Goal: Task Accomplishment & Management: Complete application form

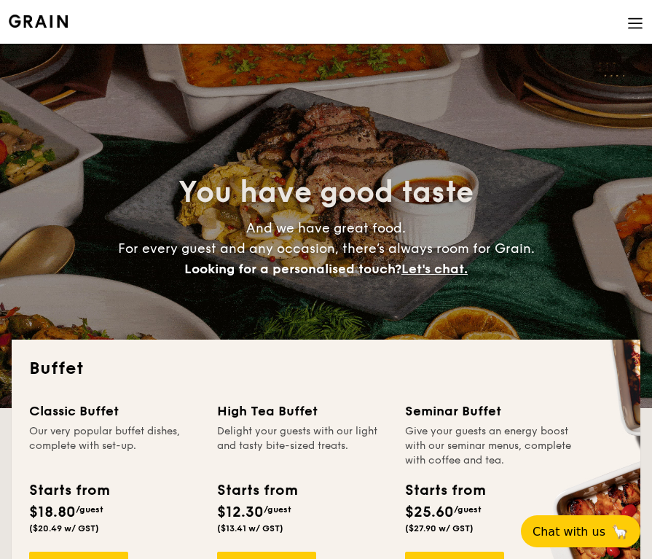
select select
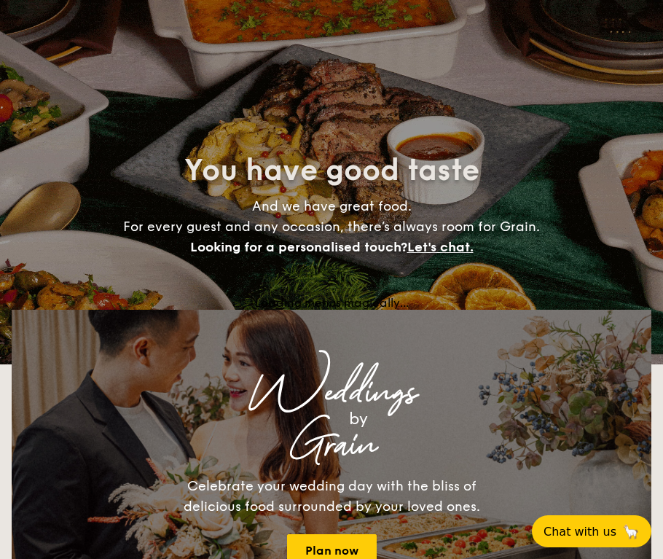
select select
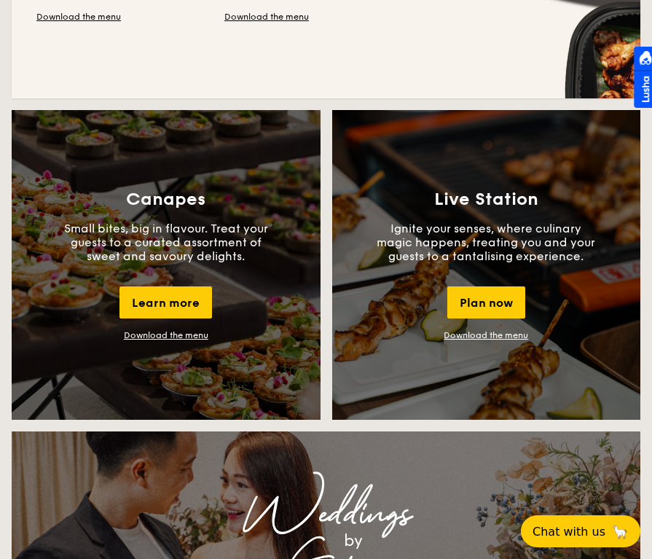
scroll to position [1234, 0]
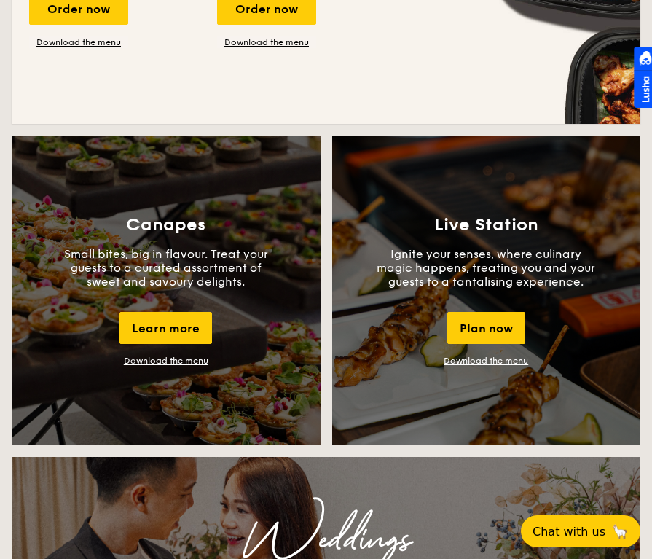
click at [159, 358] on link "Download the menu" at bounding box center [166, 360] width 84 height 10
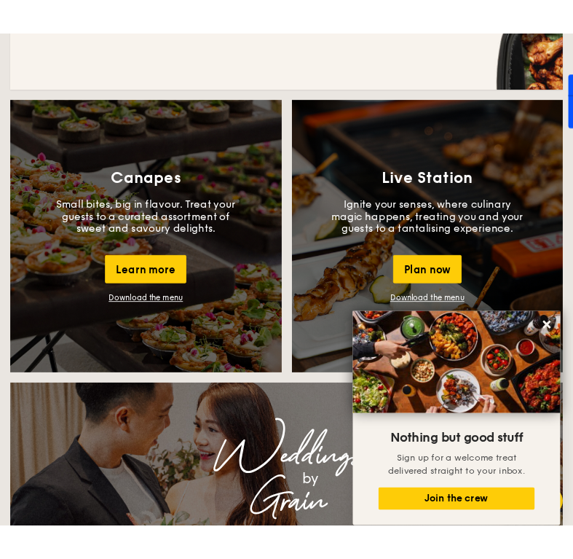
scroll to position [1371, 0]
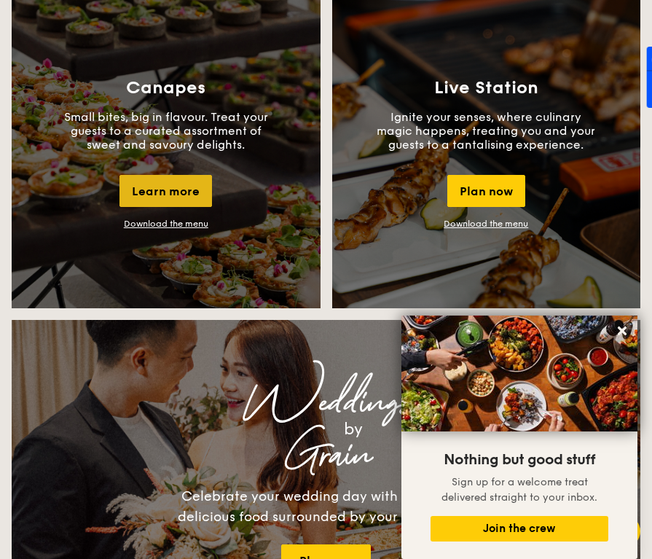
click at [186, 186] on div "Learn more" at bounding box center [165, 191] width 93 height 32
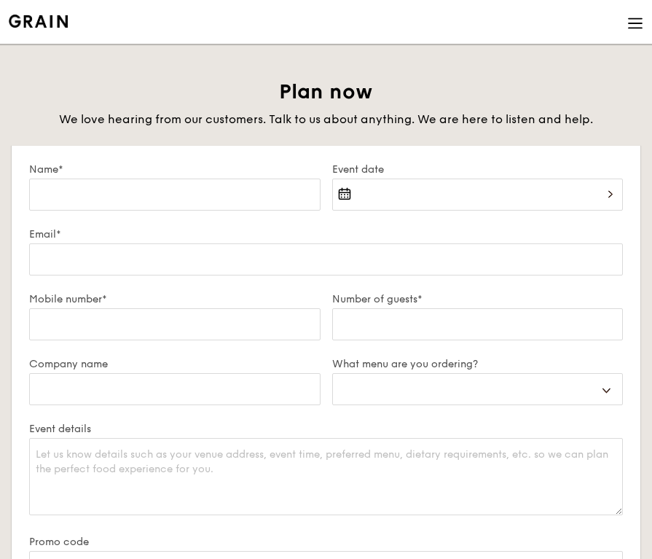
select select
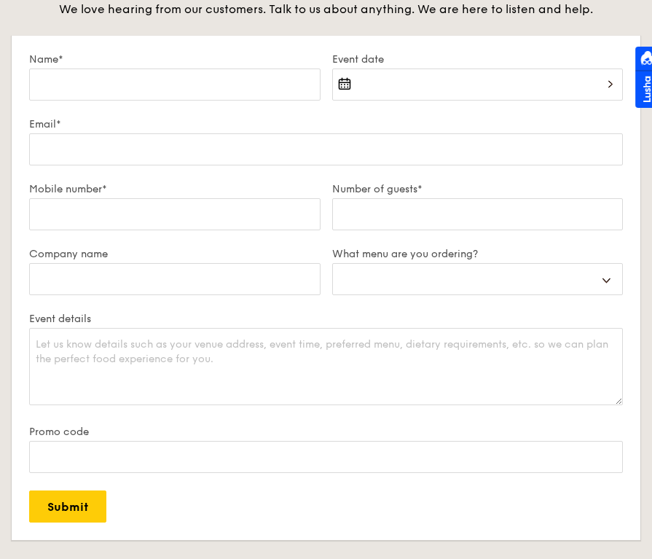
scroll to position [109, 0]
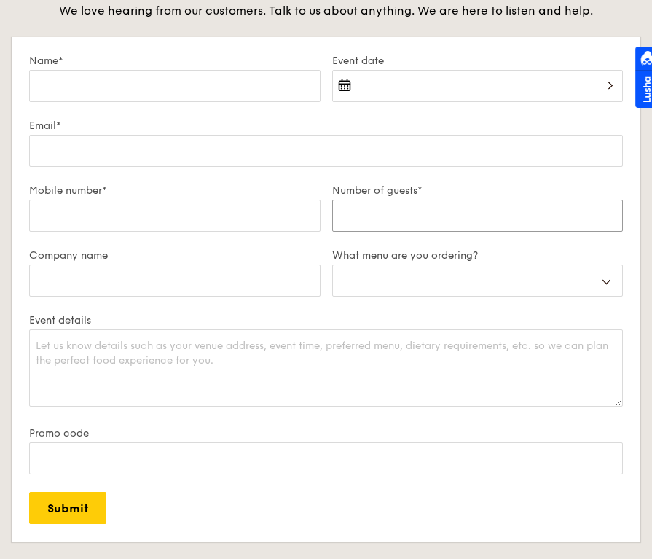
click at [406, 204] on input "Number of guests*" at bounding box center [477, 216] width 291 height 32
type input "4"
select select
type input "40"
select select
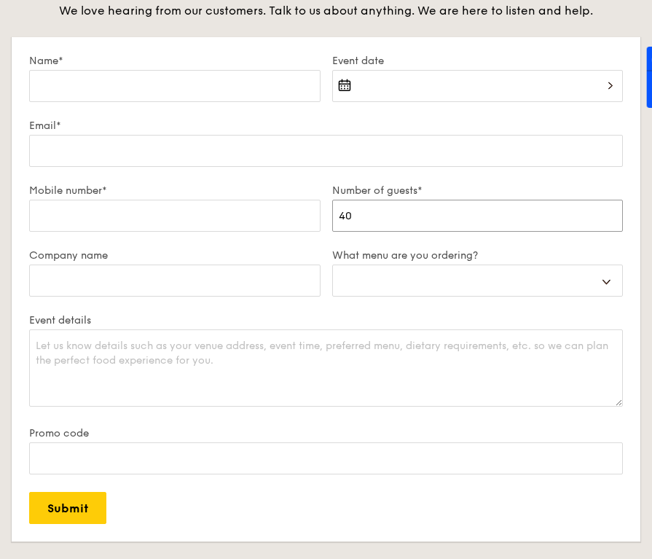
type input "40"
click at [379, 284] on select "Buffet Mini Buffet High Tea Canapés Meal Boxes Wedding" at bounding box center [477, 280] width 291 height 32
select select "canapes"
click at [332, 264] on select "Buffet Mini Buffet High Tea Canapés Meal Boxes Wedding" at bounding box center [477, 280] width 291 height 32
click at [148, 278] on input "Company name" at bounding box center [174, 280] width 291 height 32
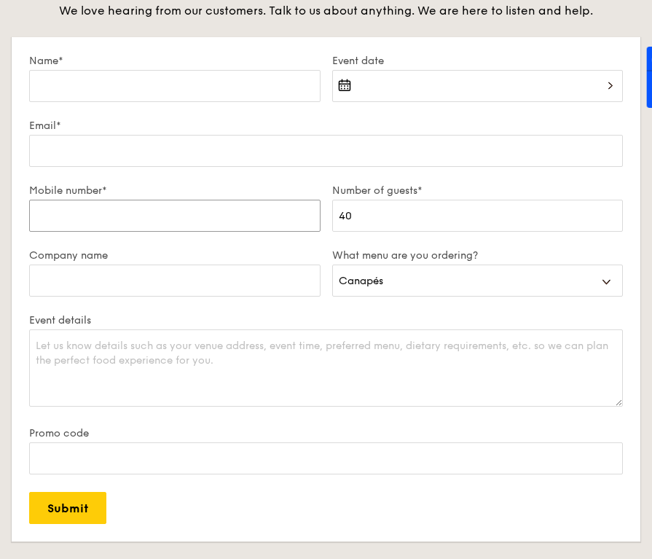
click at [117, 221] on input "Mobile number*" at bounding box center [174, 216] width 291 height 32
type input "94230469"
click at [91, 138] on input "Email*" at bounding box center [326, 151] width 594 height 32
type input "[EMAIL_ADDRESS][DOMAIN_NAME]"
click at [123, 91] on input "Name*" at bounding box center [174, 86] width 291 height 32
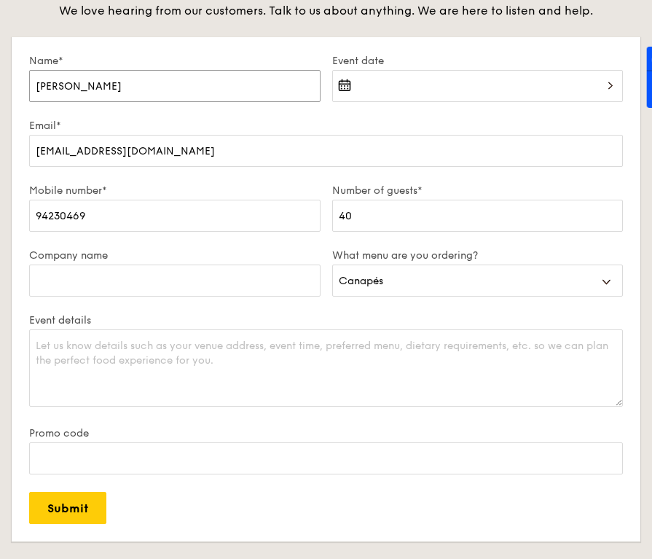
type input "[PERSON_NAME]"
click at [373, 79] on div at bounding box center [477, 95] width 291 height 50
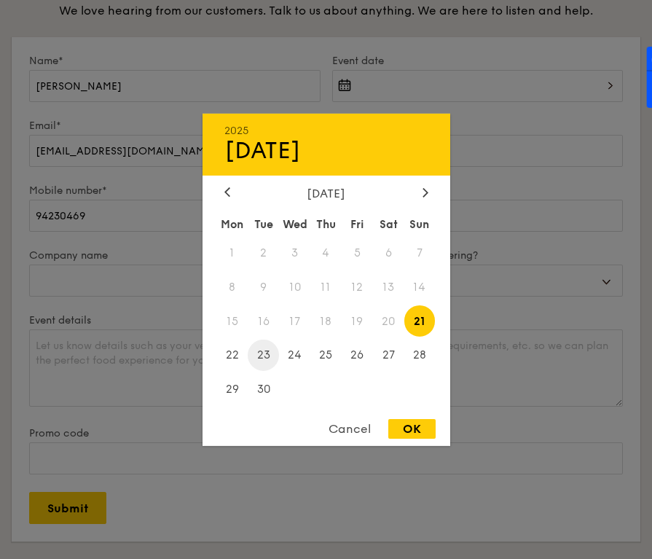
click at [259, 359] on span "23" at bounding box center [263, 354] width 31 height 31
click at [418, 428] on div "OK" at bounding box center [411, 429] width 47 height 20
type input "[DATE]"
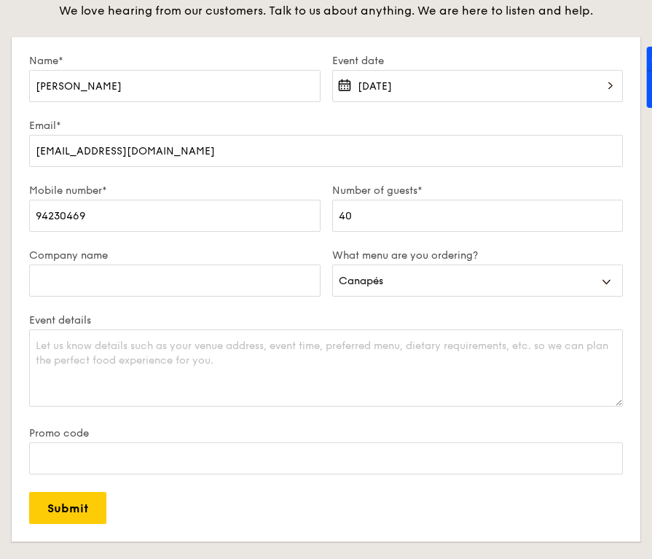
click at [373, 114] on div "[DATE]" at bounding box center [477, 95] width 291 height 50
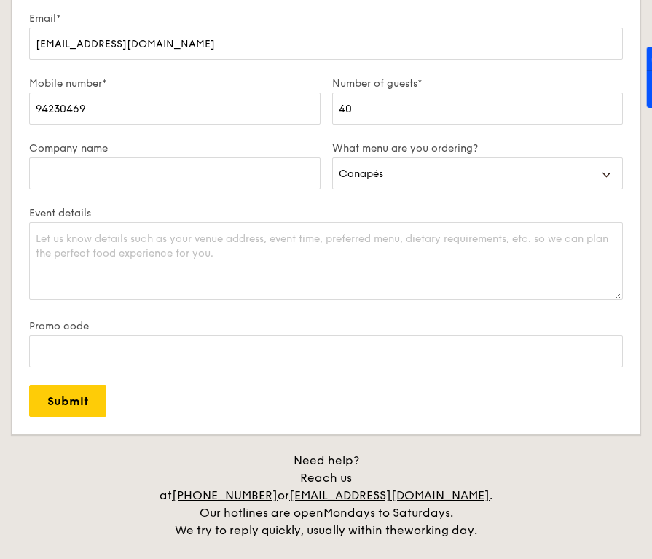
scroll to position [221, 0]
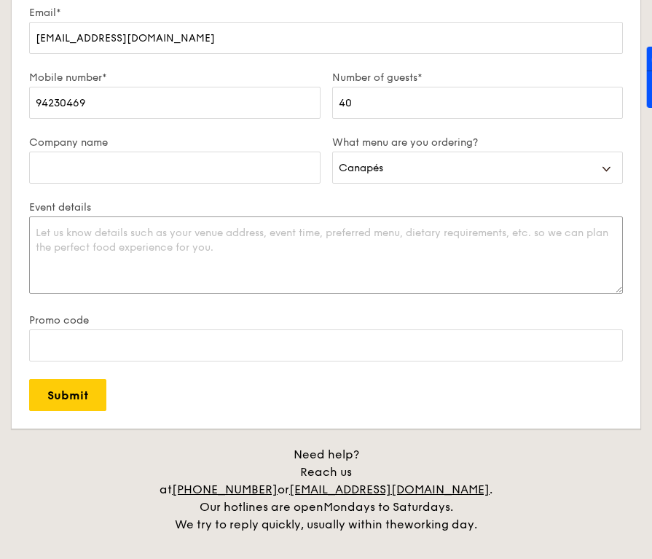
click at [157, 232] on textarea "Event details" at bounding box center [326, 254] width 594 height 77
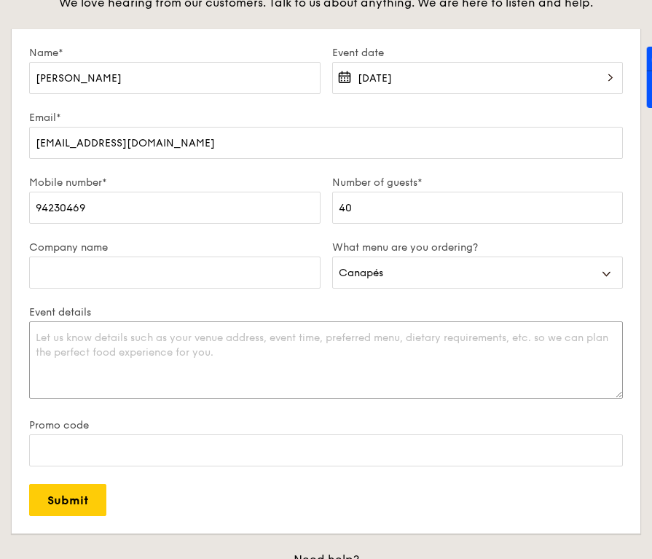
scroll to position [115, 0]
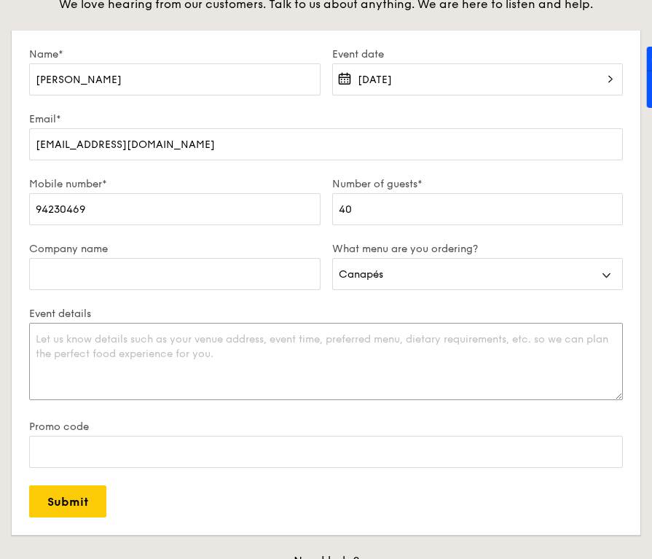
click at [186, 375] on textarea "Event details" at bounding box center [326, 361] width 594 height 77
click at [235, 335] on textarea "Event details" at bounding box center [326, 361] width 594 height 77
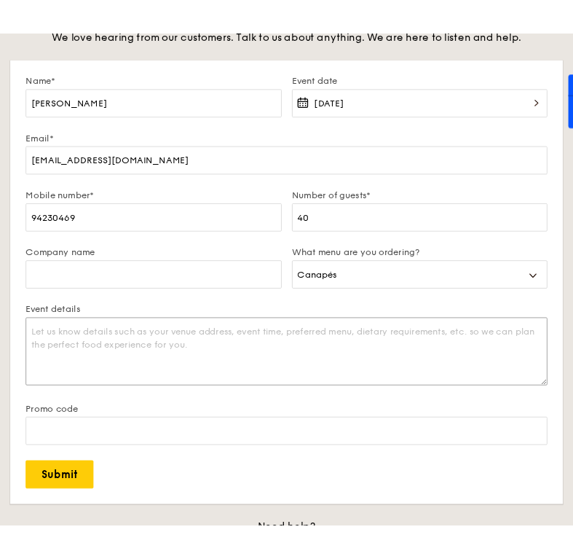
scroll to position [104, 0]
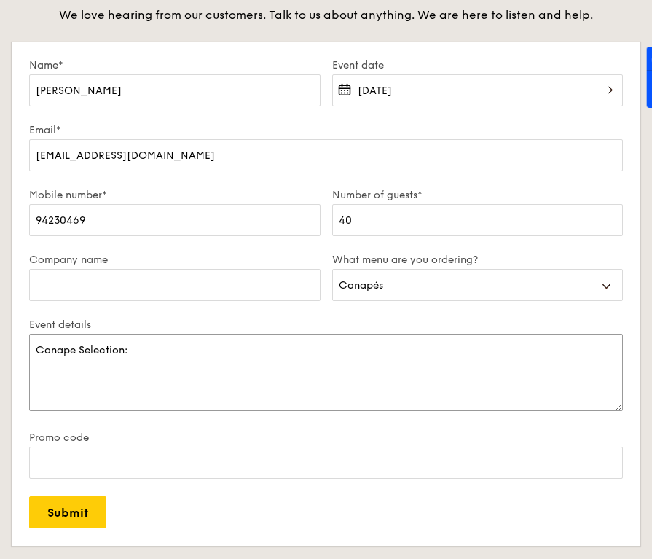
click at [36, 350] on textarea "Canape Selection:" at bounding box center [326, 372] width 594 height 77
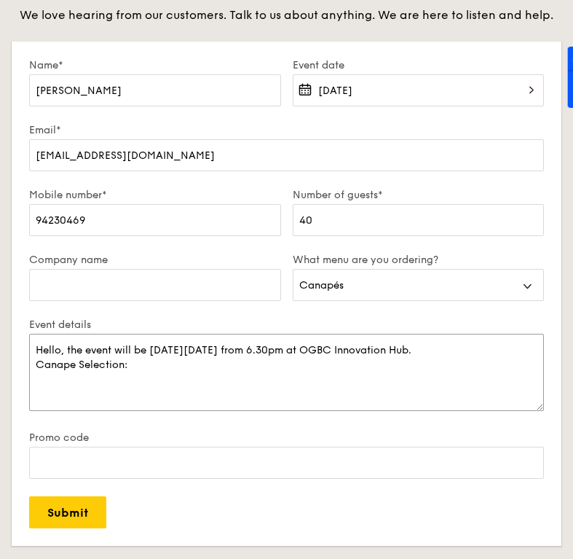
click at [150, 372] on textarea "Hello, the event will be [DATE][DATE] from 6.30pm at OGBC Innovation Hub. Canap…" at bounding box center [286, 372] width 515 height 77
drag, startPoint x: 165, startPoint y: 370, endPoint x: -30, endPoint y: 369, distance: 195.2
click at [15, 313] on form "Name* [PERSON_NAME] Event date [DATE] Email* [EMAIL_ADDRESS][DOMAIN_NAME] Mobil…" at bounding box center [287, 294] width 550 height 504
drag, startPoint x: 447, startPoint y: 350, endPoint x: 516, endPoint y: 351, distance: 69.2
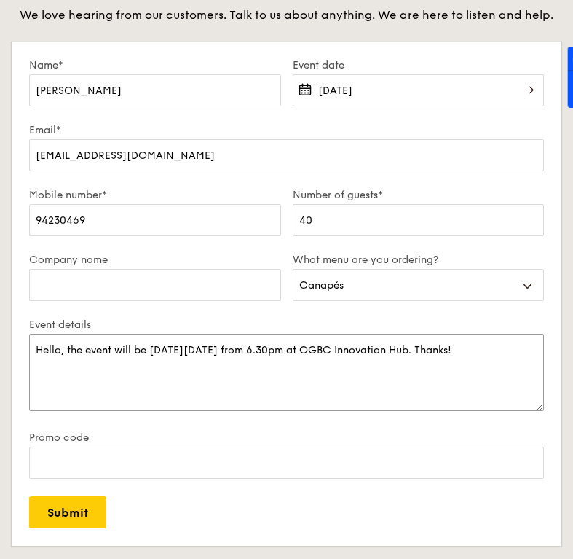
click at [516, 352] on textarea "Hello, the event will be [DATE][DATE] from 6.30pm at OGBC Innovation Hub. Thank…" at bounding box center [286, 372] width 515 height 77
click at [94, 366] on textarea "Hello, the event will be [DATE][DATE] from 6.30pm at OGBC Innovation Hub. Let m…" at bounding box center [286, 372] width 515 height 77
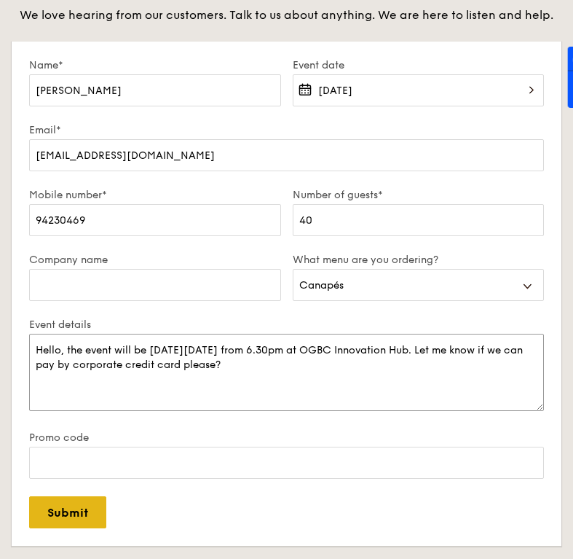
type textarea "Hello, the event will be [DATE][DATE] from 6.30pm at OGBC Innovation Hub. Let m…"
click at [63, 513] on input "Submit" at bounding box center [67, 512] width 77 height 32
select select
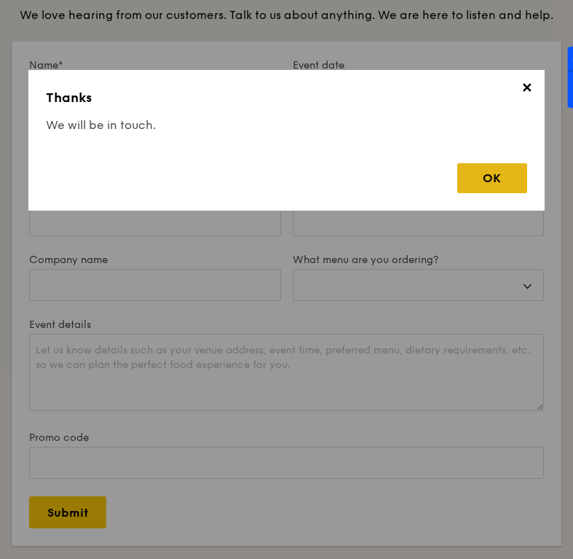
click at [507, 181] on div "OK" at bounding box center [492, 178] width 70 height 30
